Goal: Find specific page/section: Find specific page/section

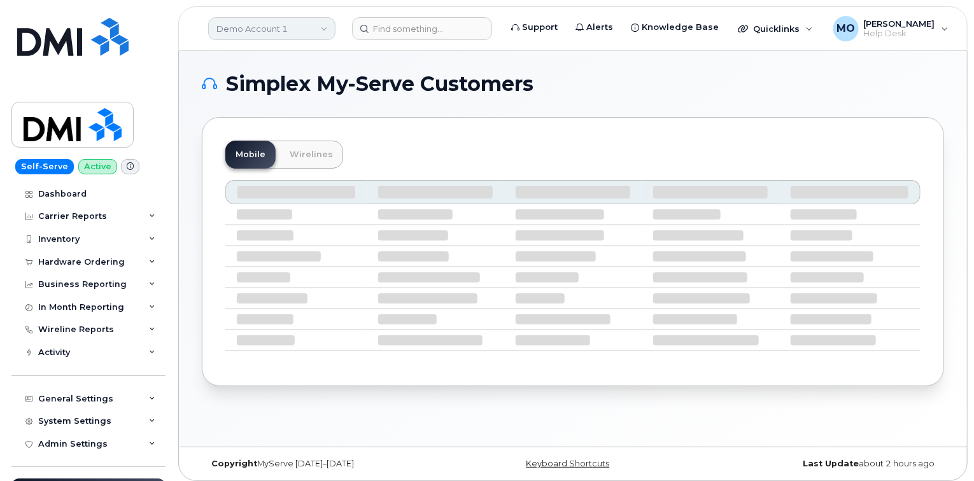
click at [299, 25] on link "Demo Account 1" at bounding box center [271, 28] width 127 height 23
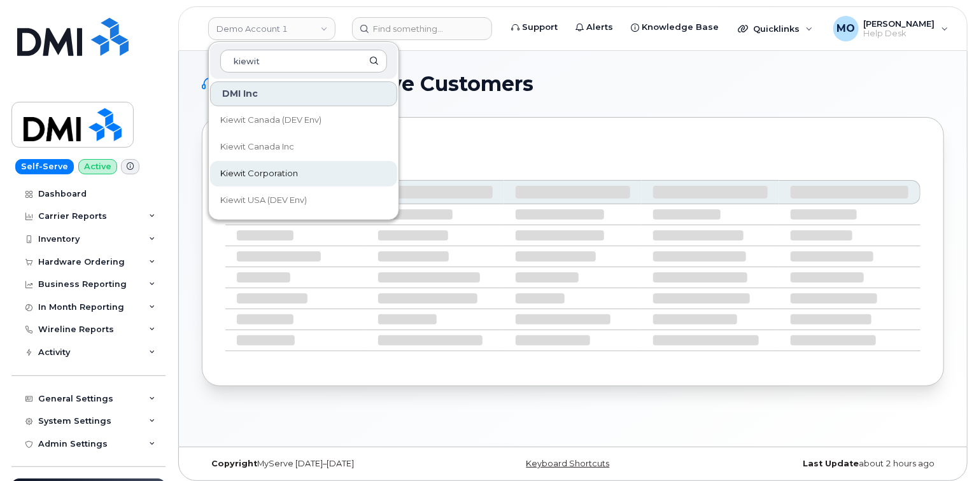
type input "kiewit"
click at [341, 165] on link "Kiewit Corporation" at bounding box center [303, 173] width 187 height 25
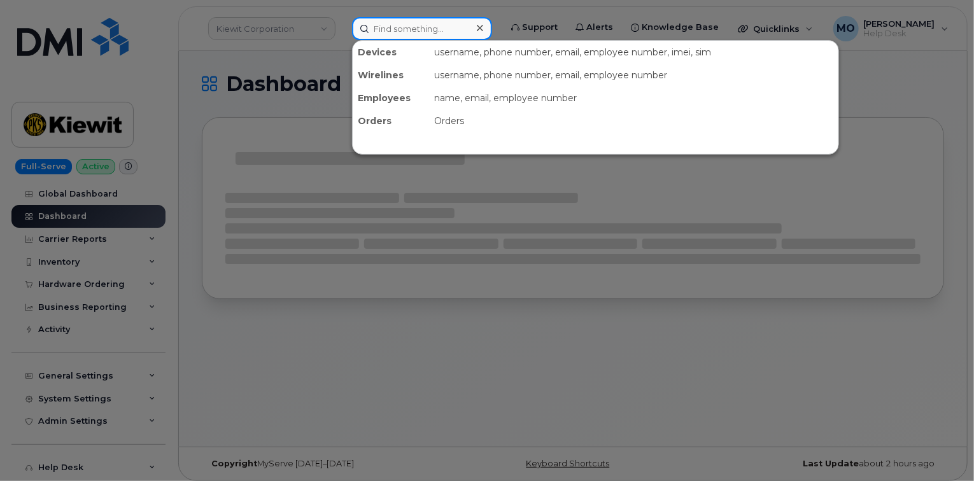
click at [427, 35] on input at bounding box center [422, 28] width 140 height 23
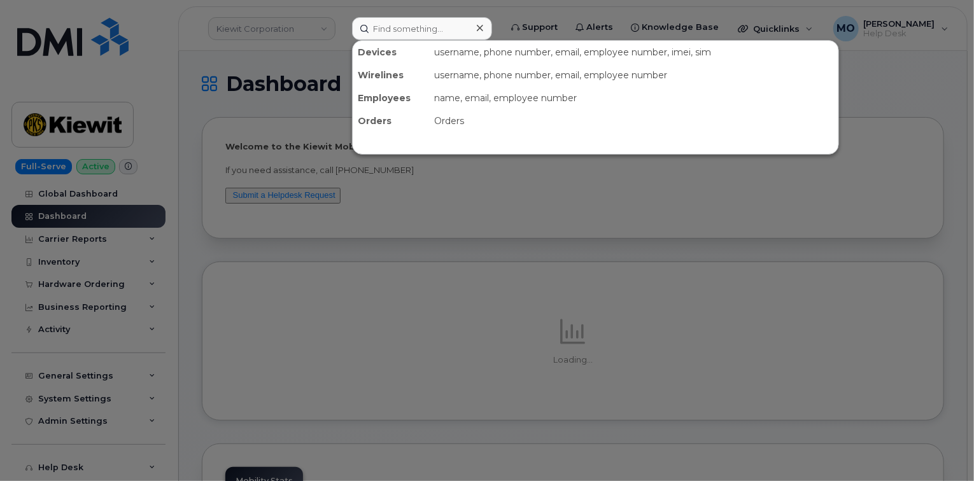
click at [727, 287] on div at bounding box center [487, 240] width 974 height 481
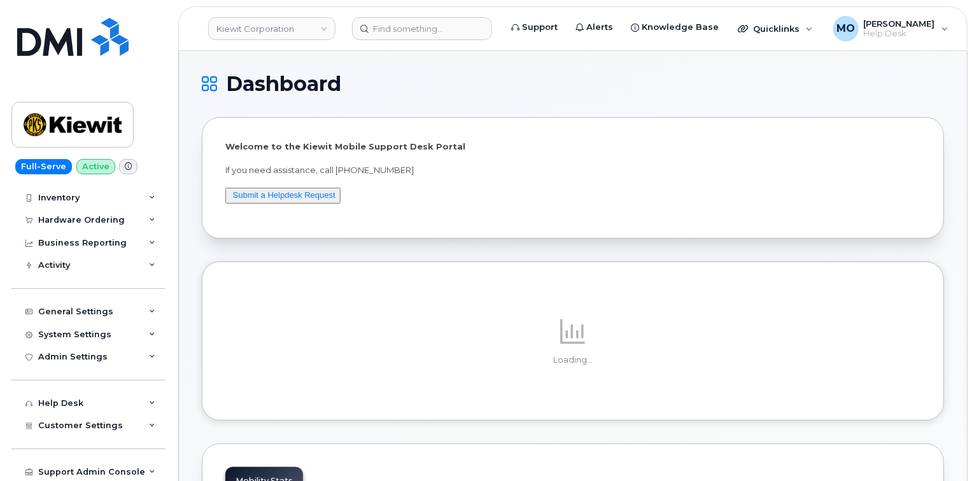
scroll to position [66, 0]
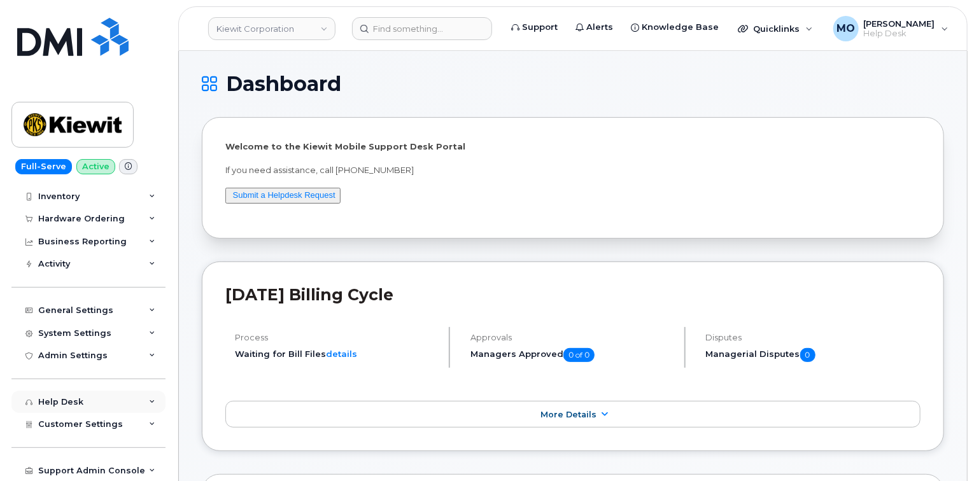
click at [138, 402] on div "Help Desk" at bounding box center [88, 402] width 154 height 23
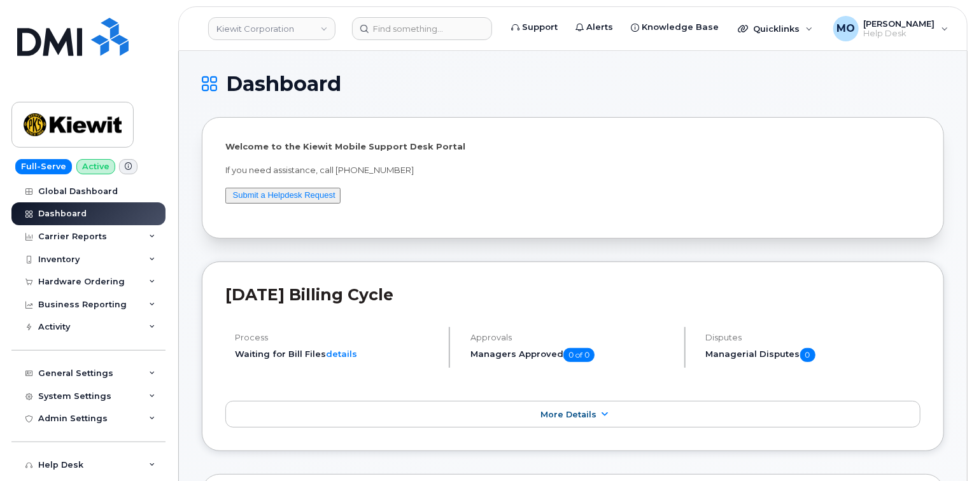
scroll to position [0, 0]
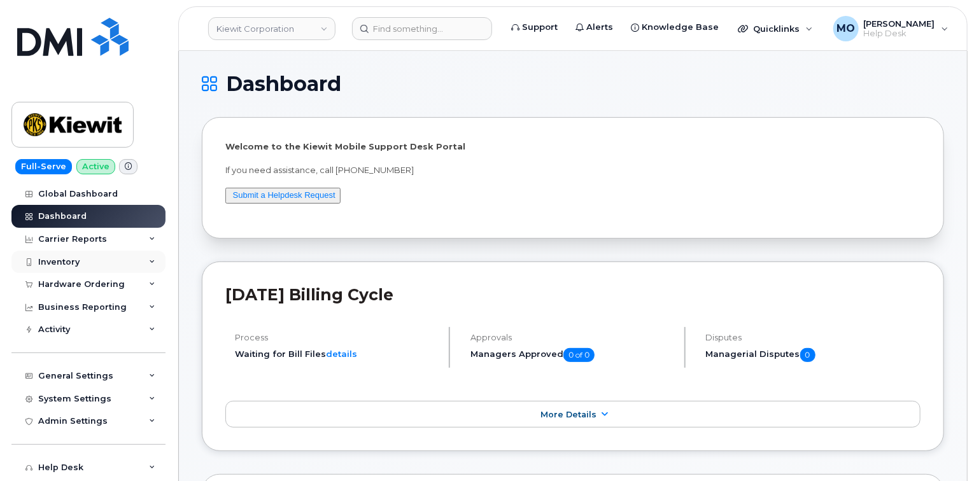
click at [118, 263] on div "Inventory" at bounding box center [88, 262] width 154 height 23
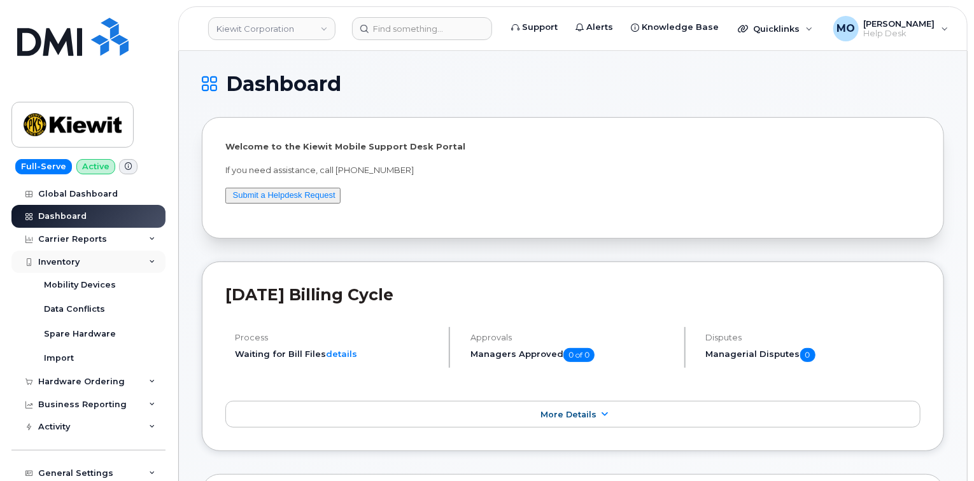
click at [127, 269] on div "Inventory" at bounding box center [88, 262] width 154 height 23
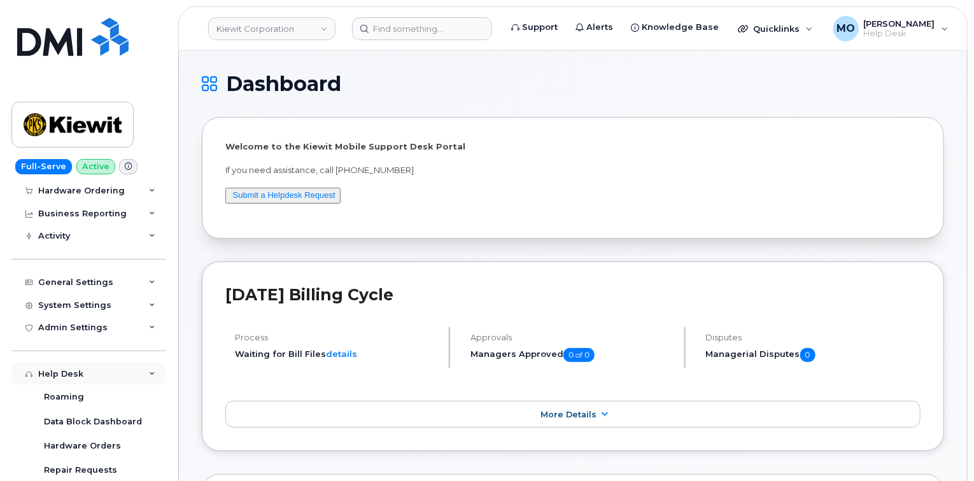
scroll to position [153, 0]
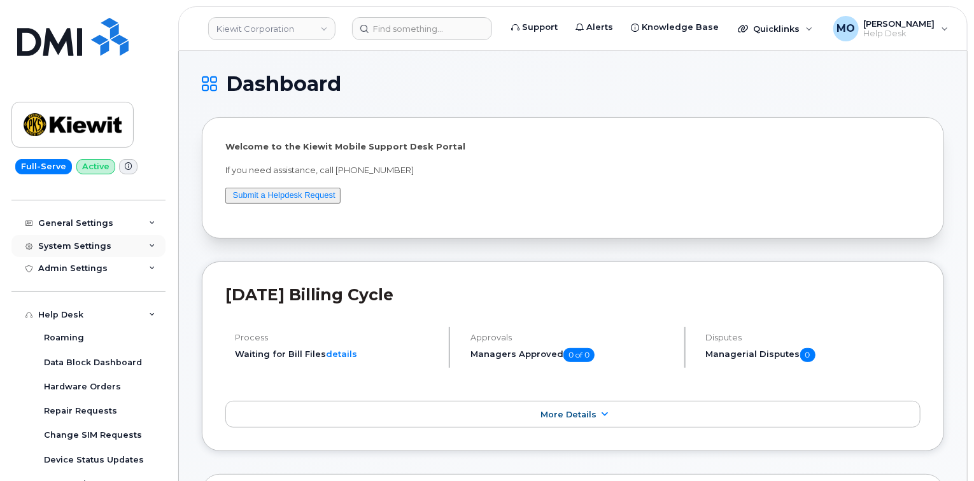
click at [128, 244] on div "System Settings" at bounding box center [88, 246] width 154 height 23
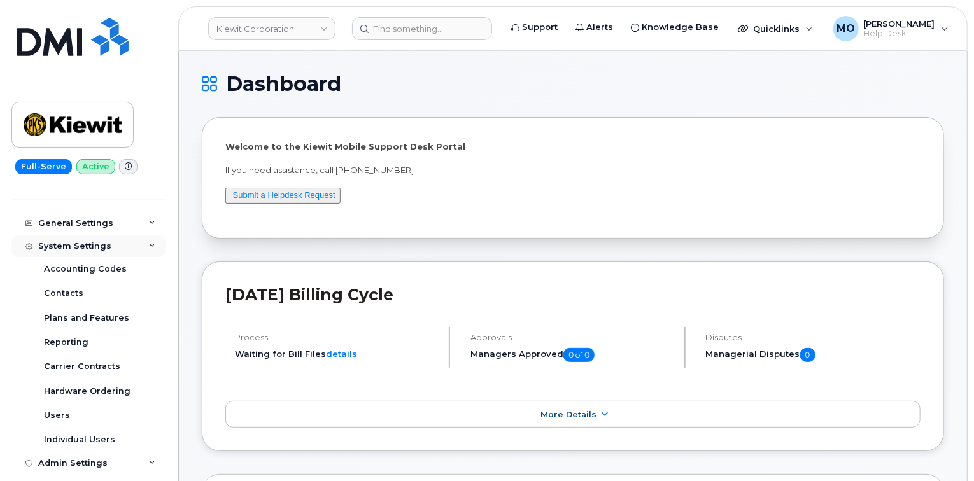
click at [132, 245] on div "System Settings" at bounding box center [88, 246] width 154 height 23
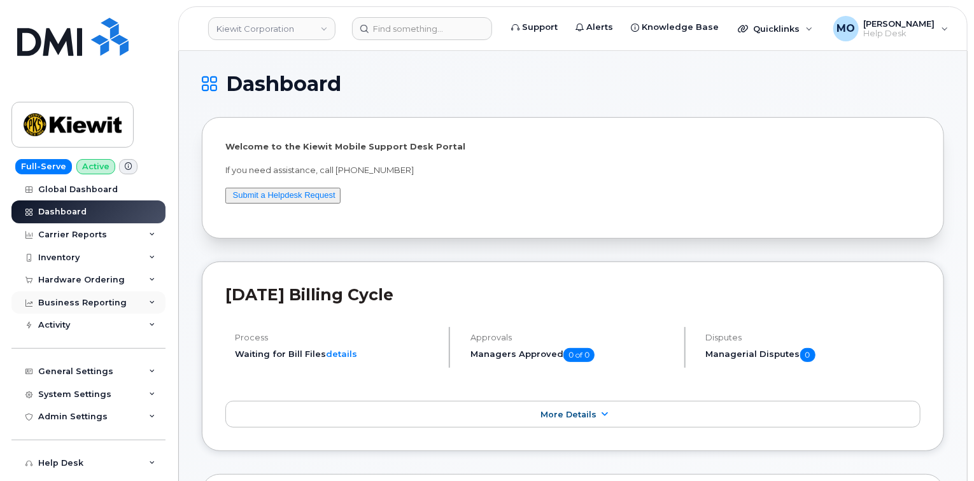
scroll to position [0, 0]
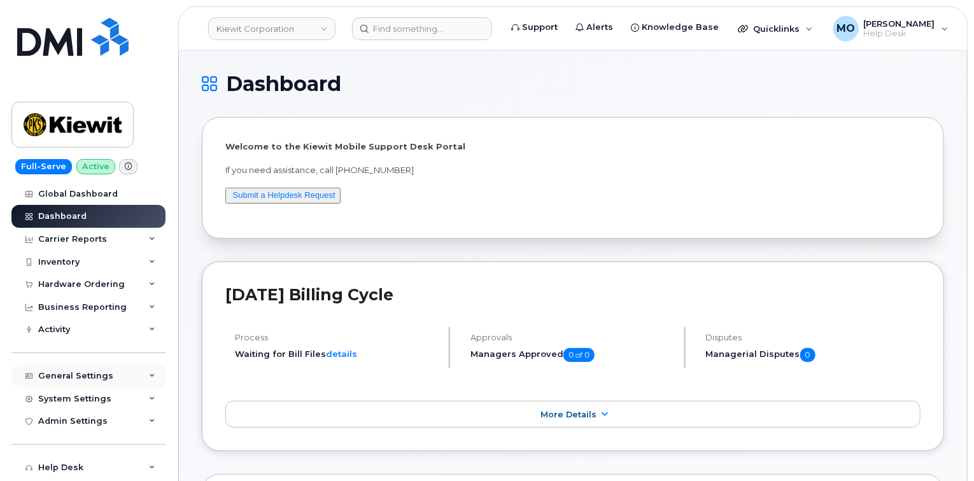
click at [149, 375] on icon at bounding box center [152, 376] width 6 height 6
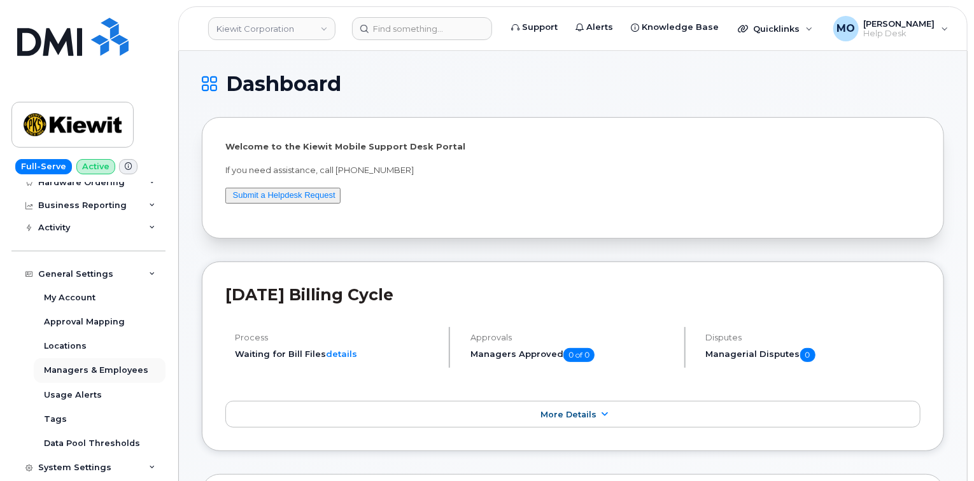
scroll to position [204, 0]
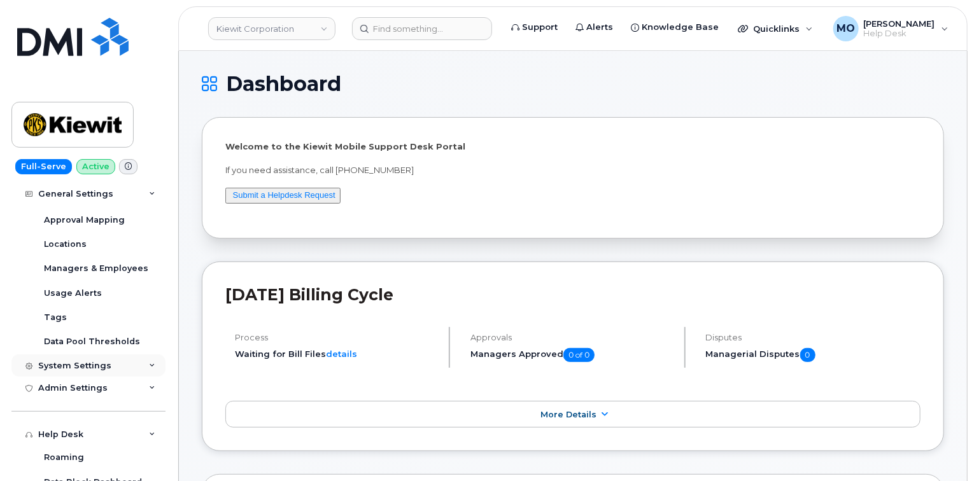
click at [149, 374] on div "System Settings" at bounding box center [88, 366] width 154 height 23
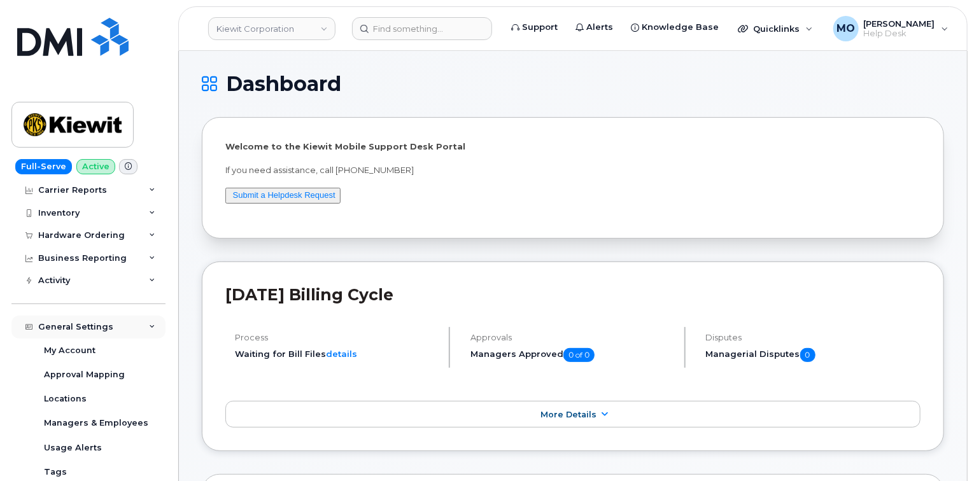
scroll to position [0, 0]
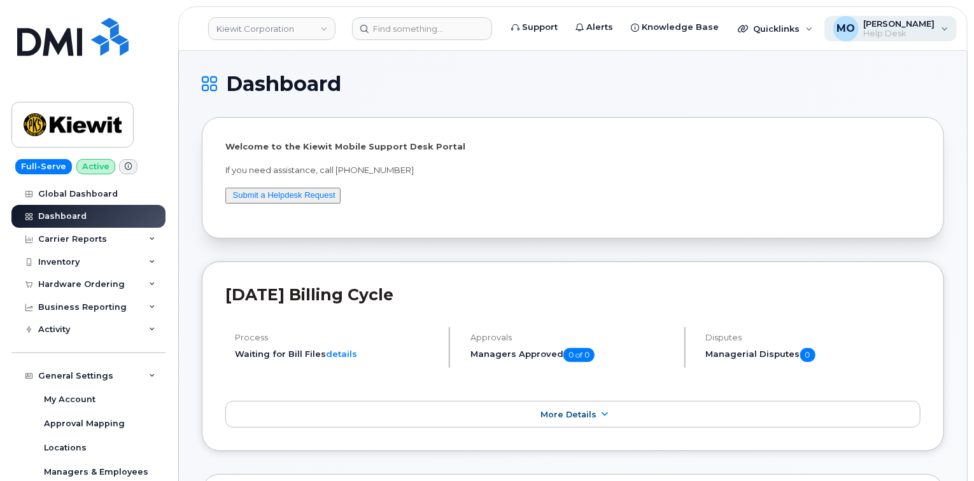
click at [886, 31] on span "Help Desk" at bounding box center [899, 34] width 71 height 10
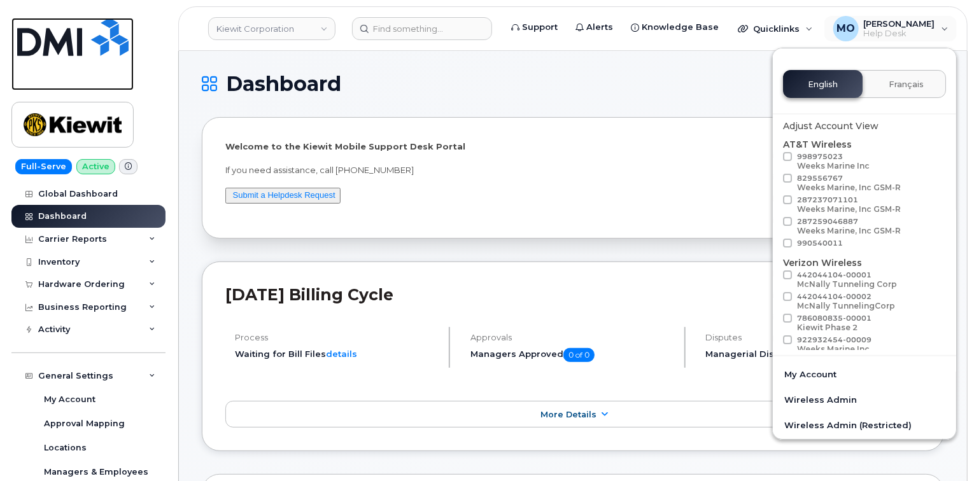
click at [38, 48] on img at bounding box center [72, 37] width 111 height 38
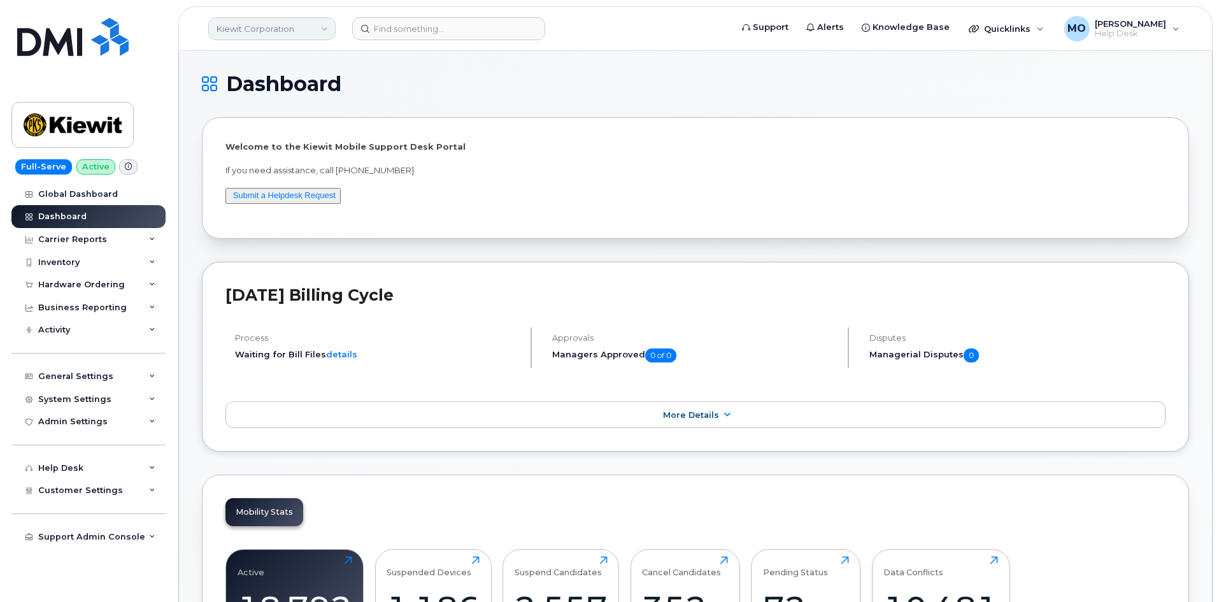
click at [314, 33] on link "Kiewit Corporation" at bounding box center [271, 28] width 127 height 23
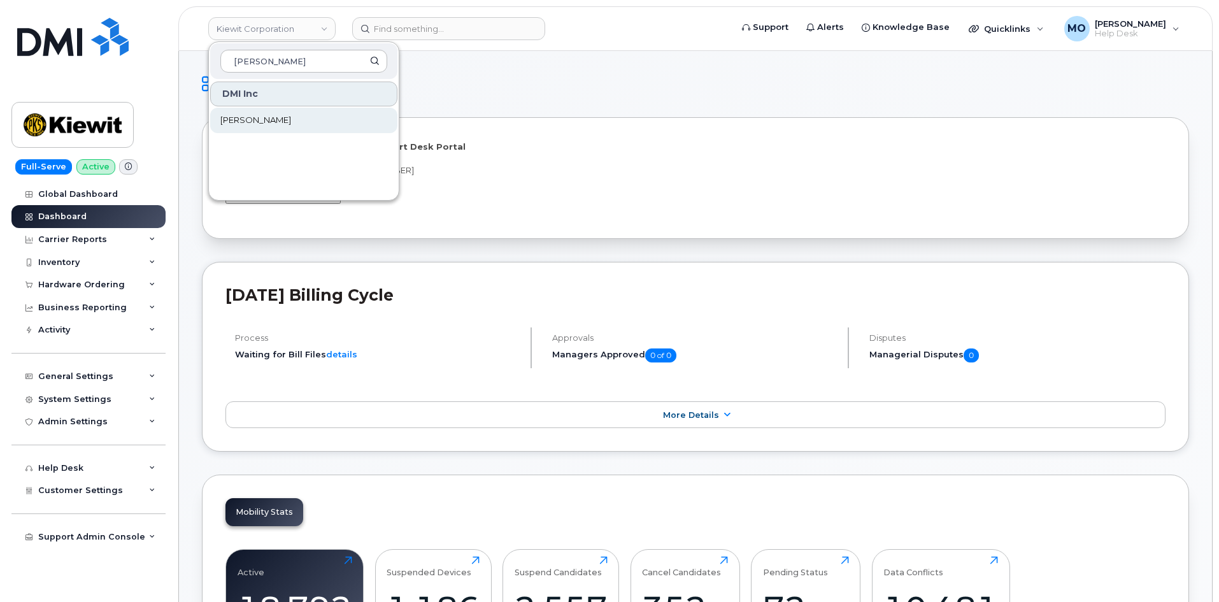
type input "rollins"
click at [287, 117] on link "[PERSON_NAME]" at bounding box center [303, 120] width 187 height 25
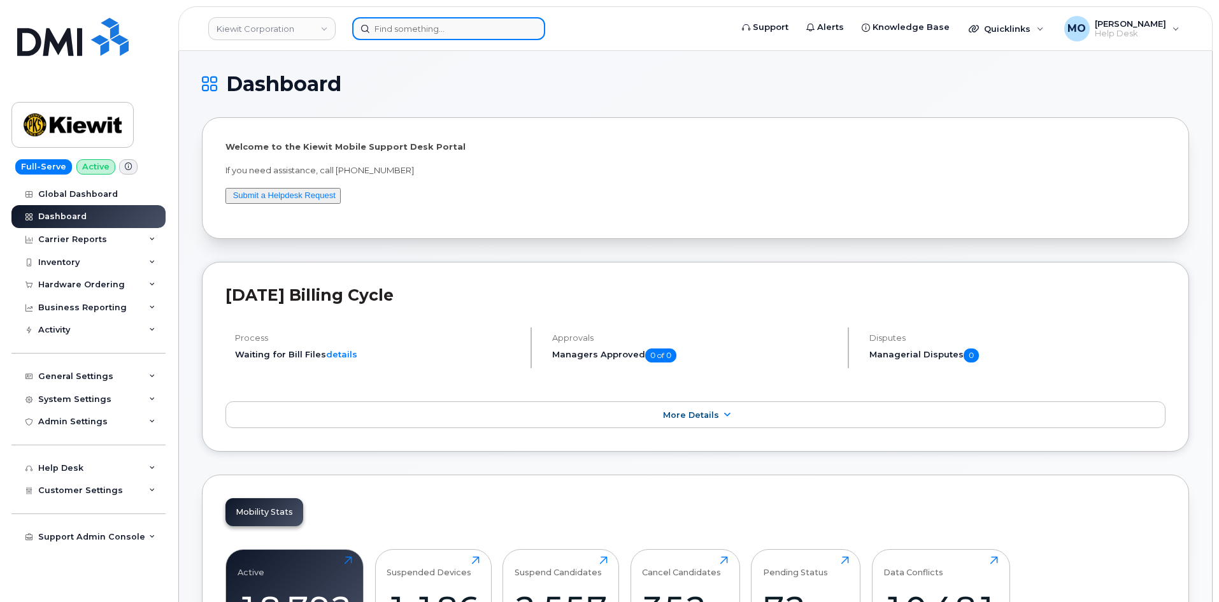
drag, startPoint x: 394, startPoint y: 24, endPoint x: 396, endPoint y: 30, distance: 6.9
click at [397, 29] on input at bounding box center [448, 28] width 193 height 23
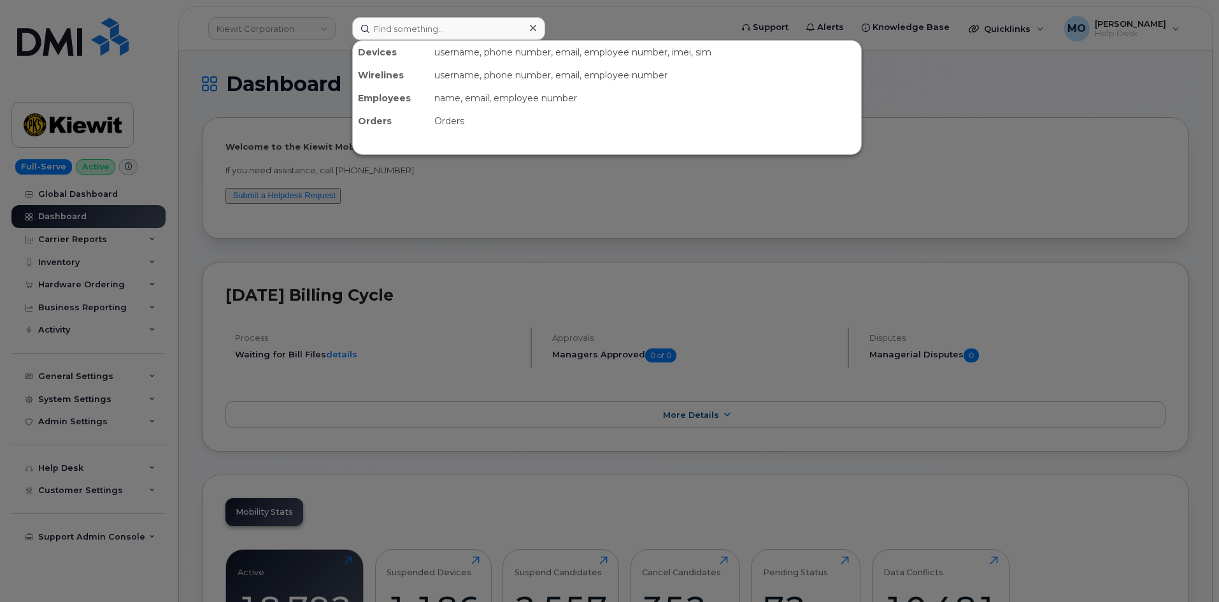
click at [974, 83] on div at bounding box center [609, 301] width 1219 height 602
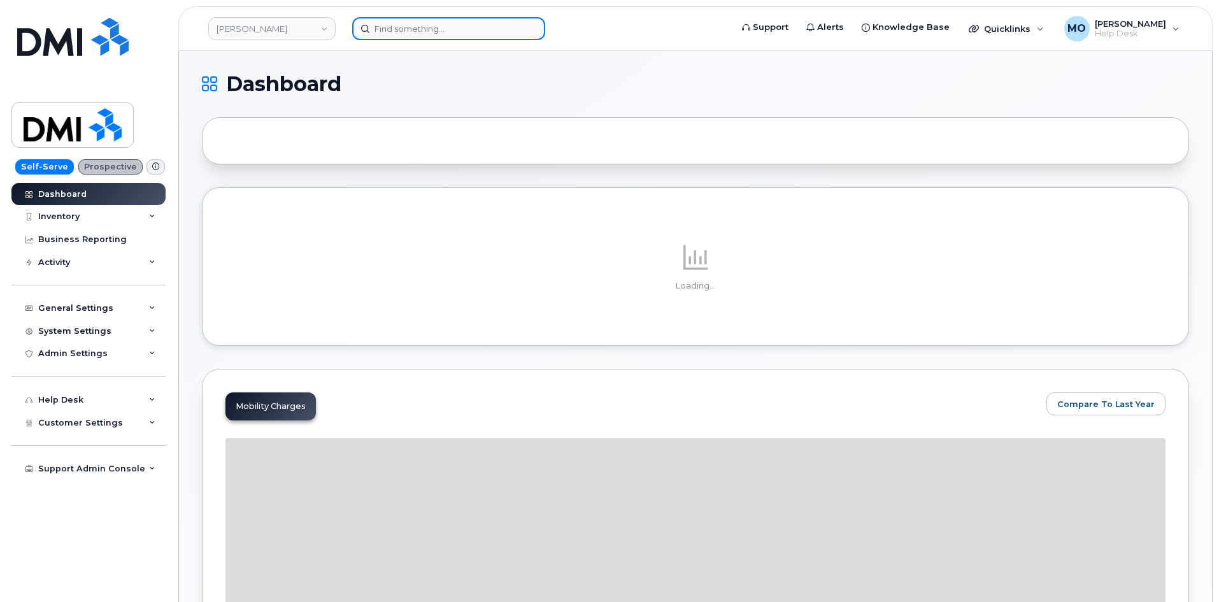
click at [444, 31] on input at bounding box center [448, 28] width 193 height 23
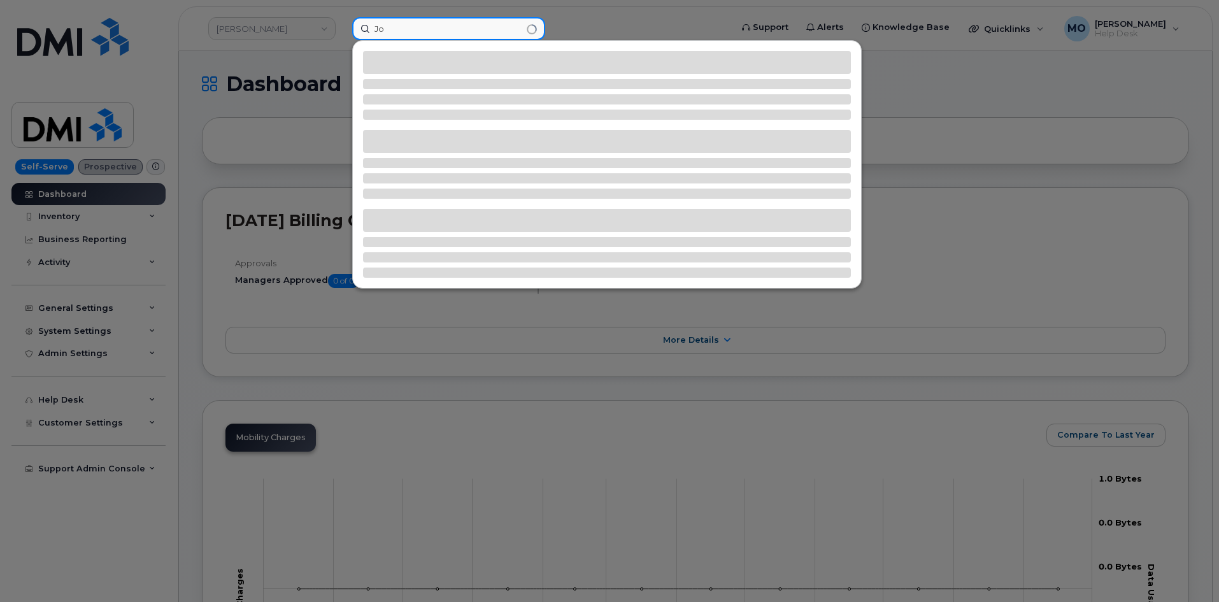
type input "J"
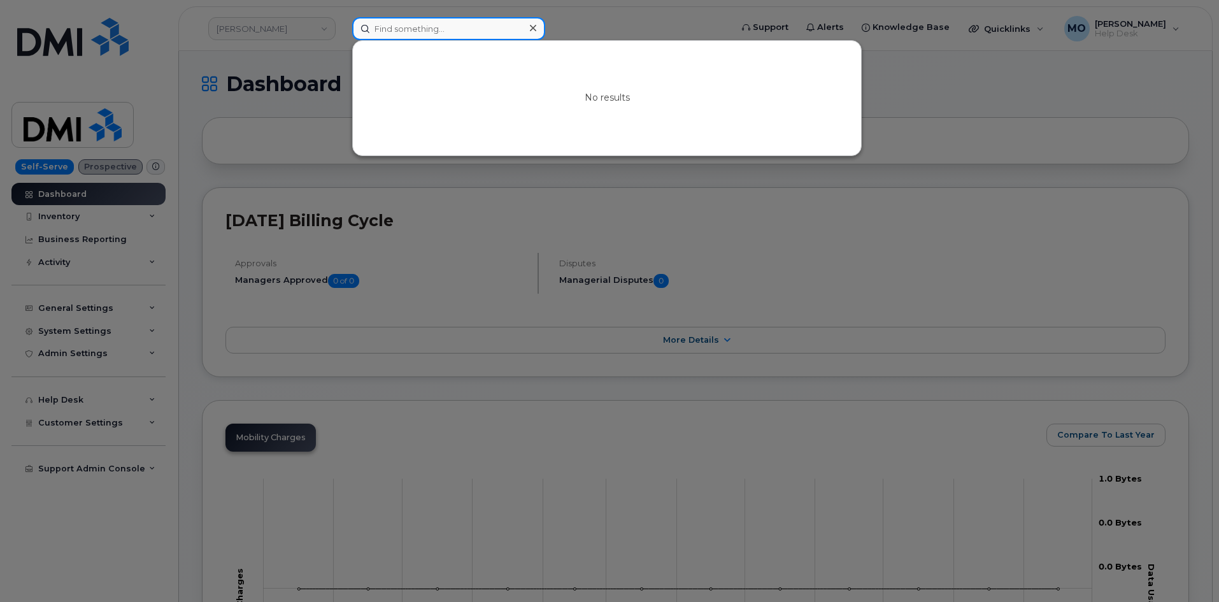
paste input "5133653064"
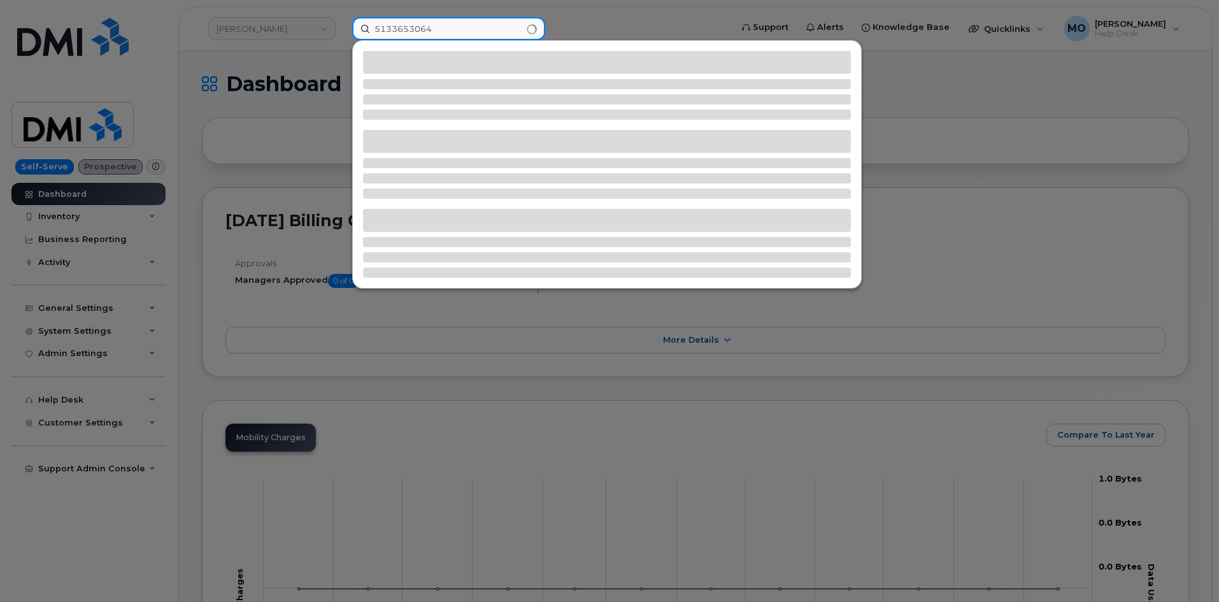
type input "5133653064"
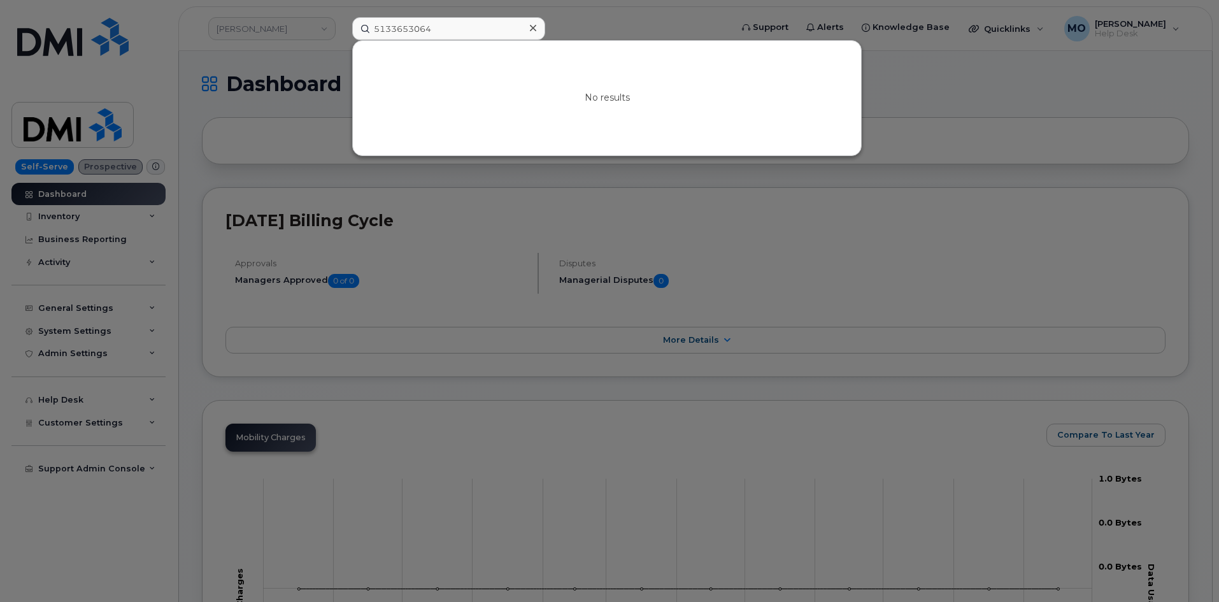
click at [292, 42] on div at bounding box center [609, 301] width 1219 height 602
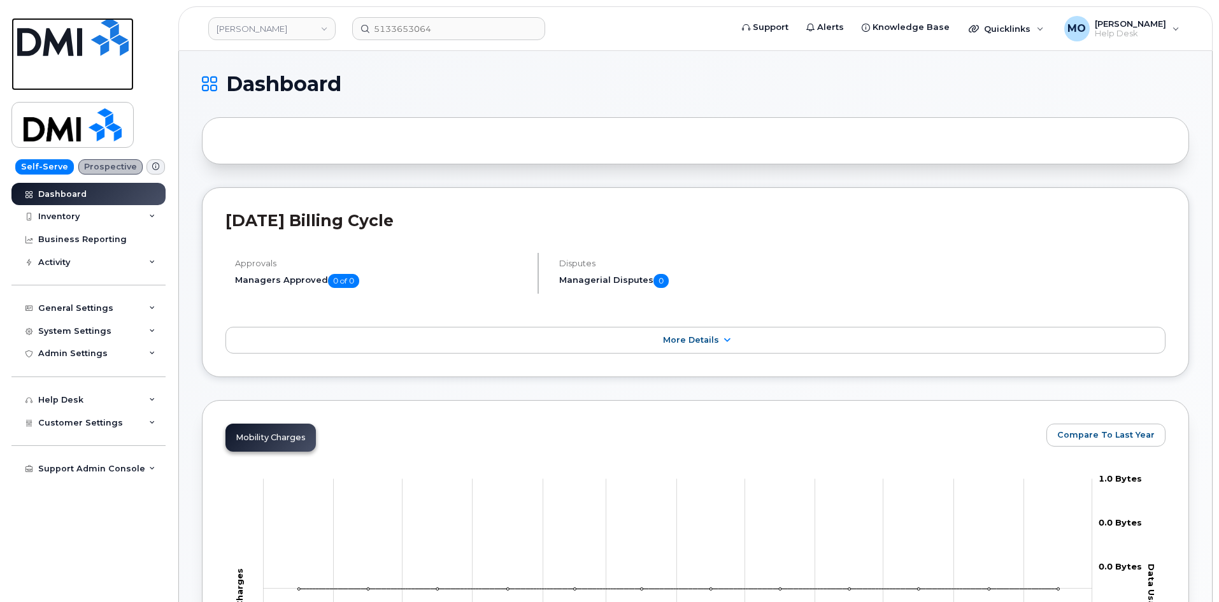
click at [85, 53] on img at bounding box center [72, 37] width 111 height 38
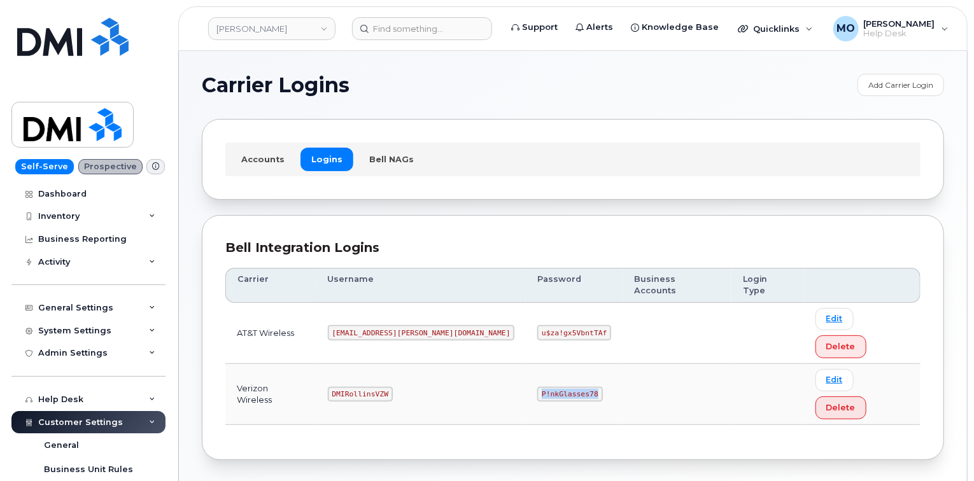
drag, startPoint x: 477, startPoint y: 339, endPoint x: 551, endPoint y: 354, distance: 75.3
click at [551, 364] on td "P!nkGlasses78" at bounding box center [574, 394] width 97 height 61
